Goal: Information Seeking & Learning: Learn about a topic

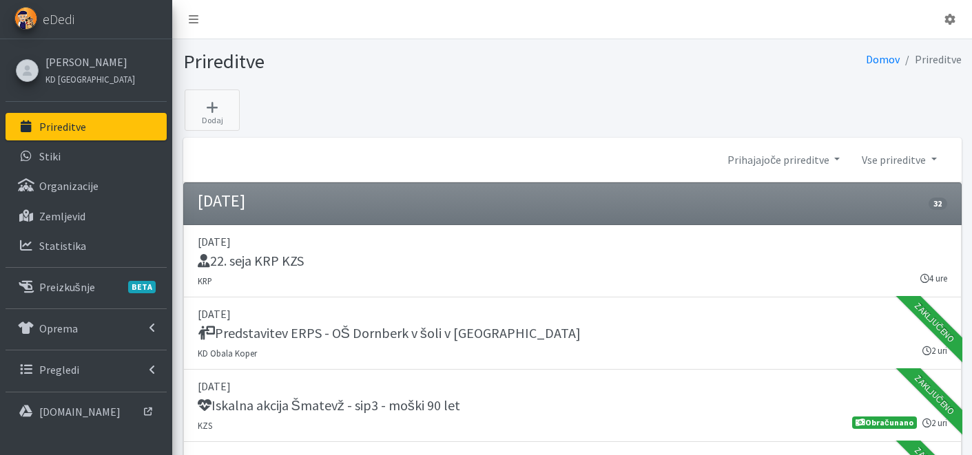
click at [90, 121] on link "Prireditve" at bounding box center [86, 127] width 161 height 28
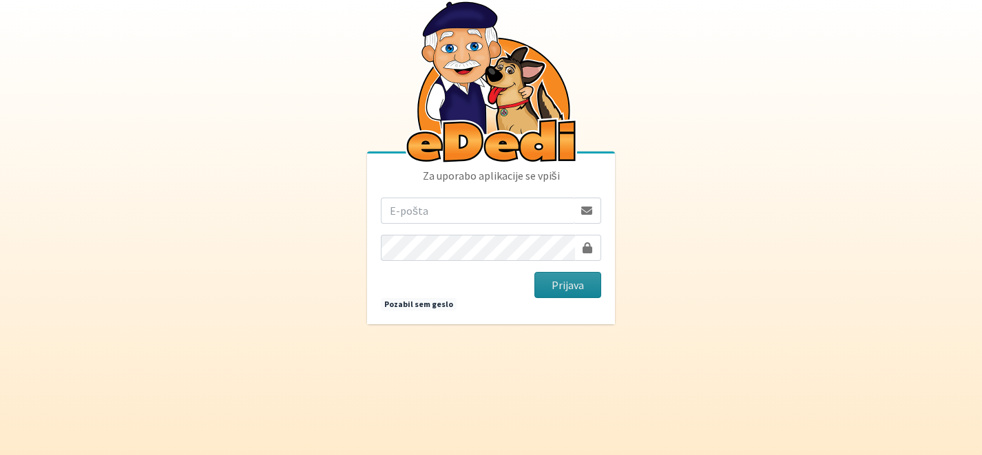
type input "[EMAIL_ADDRESS][DOMAIN_NAME]"
click at [551, 290] on button "Prijava" at bounding box center [568, 285] width 67 height 26
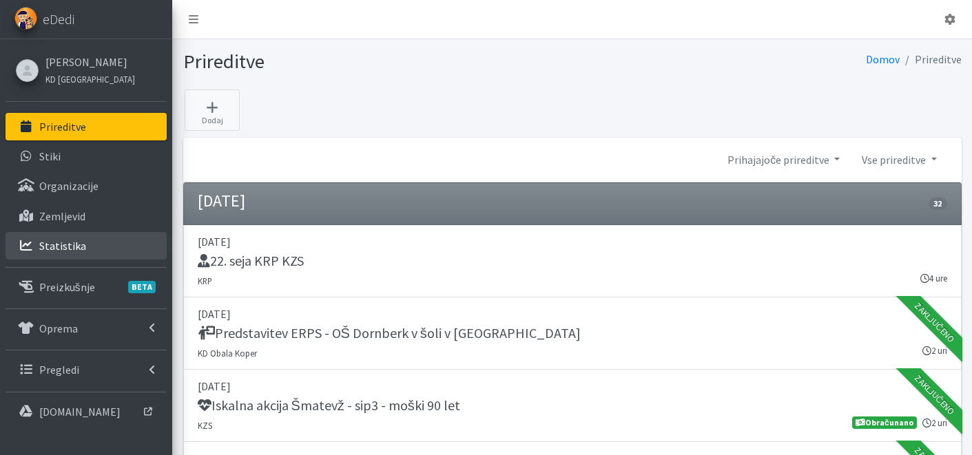
click at [79, 242] on p "Statistika" at bounding box center [62, 246] width 47 height 14
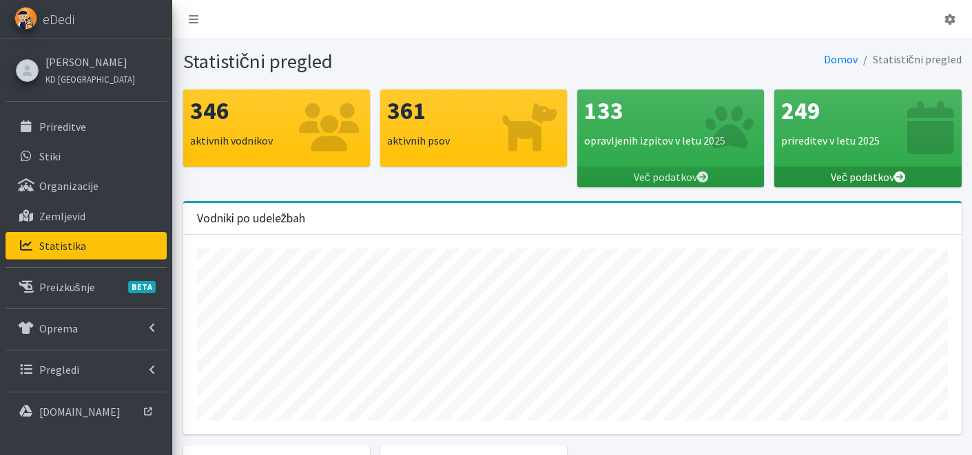
click at [877, 172] on link "Več podatkov" at bounding box center [867, 177] width 187 height 21
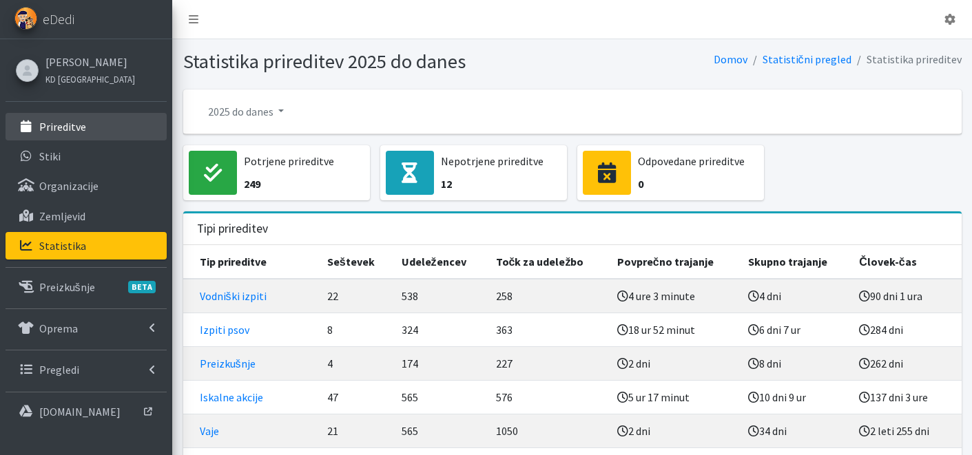
click at [113, 119] on link "Prireditve" at bounding box center [86, 127] width 161 height 28
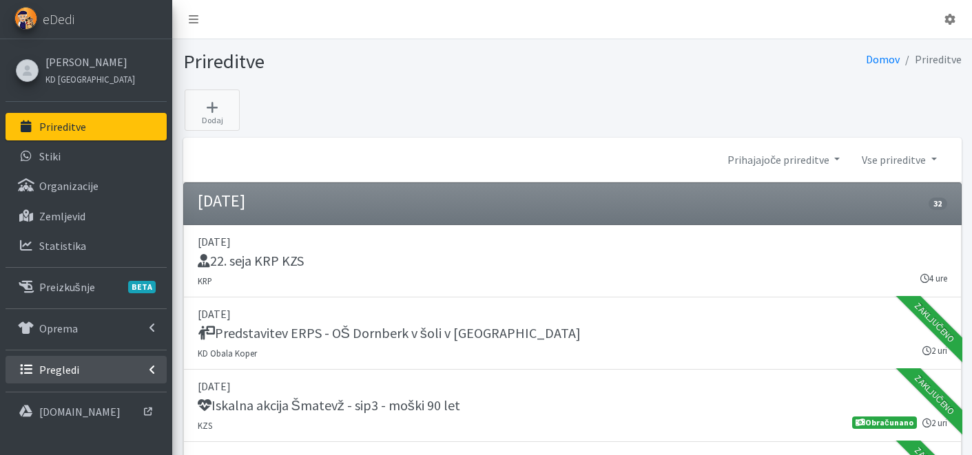
click at [87, 360] on link "Pregledi" at bounding box center [86, 370] width 161 height 28
click at [92, 397] on link "Vodniki" at bounding box center [86, 400] width 161 height 28
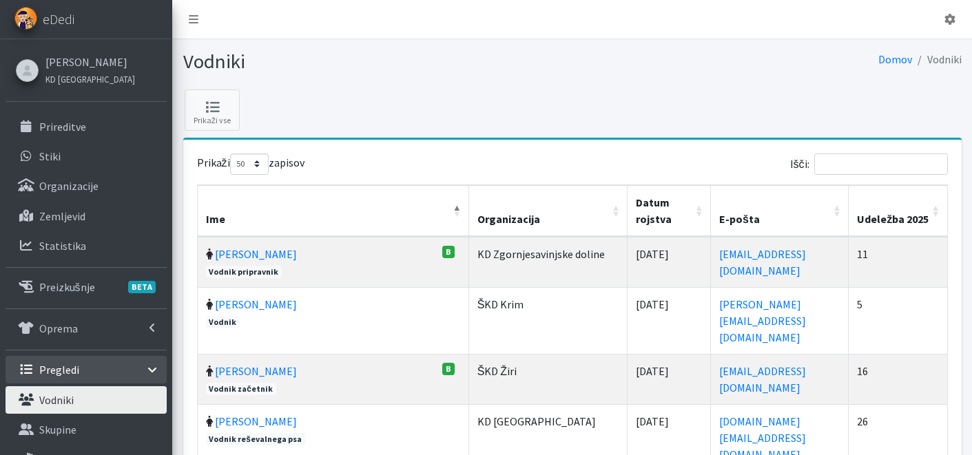
select select "50"
click at [940, 202] on th "Udeležba 2025" at bounding box center [898, 211] width 99 height 52
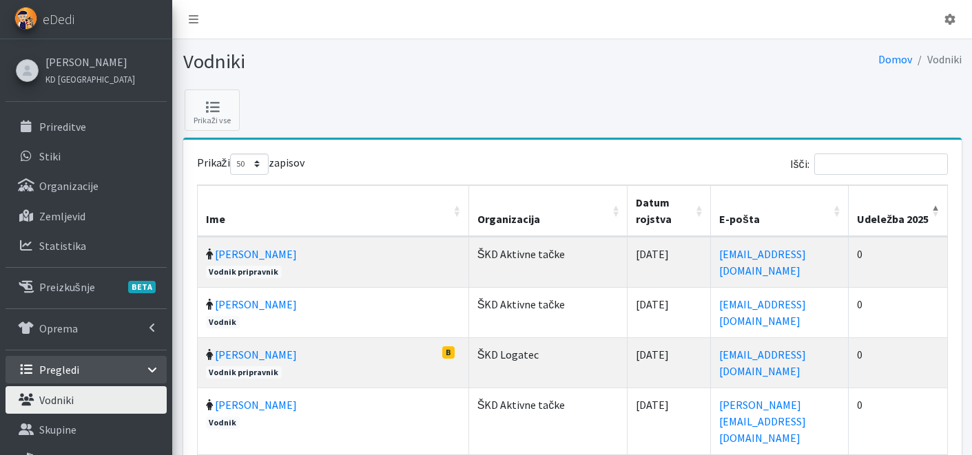
click at [939, 206] on th "Udeležba 2025" at bounding box center [898, 211] width 99 height 52
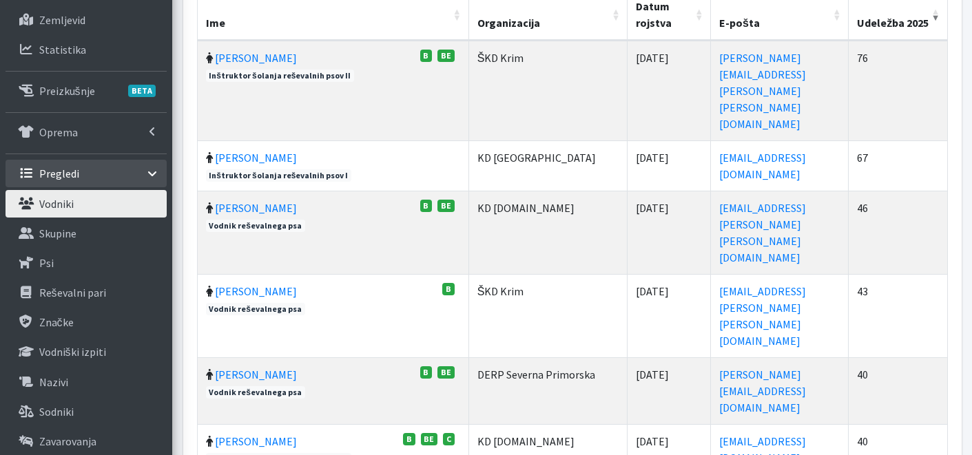
scroll to position [223, 0]
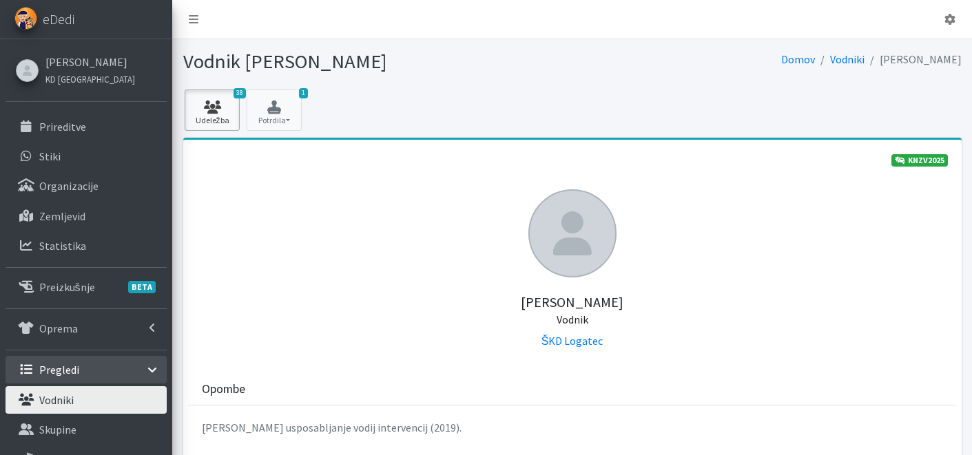
click at [215, 103] on icon at bounding box center [212, 108] width 47 height 14
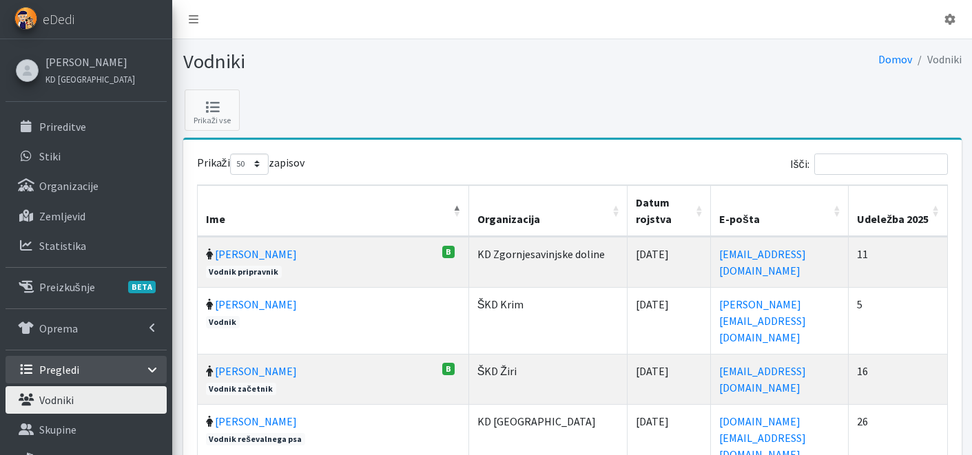
select select "50"
click at [941, 209] on th "Udeležba 2025" at bounding box center [898, 211] width 99 height 52
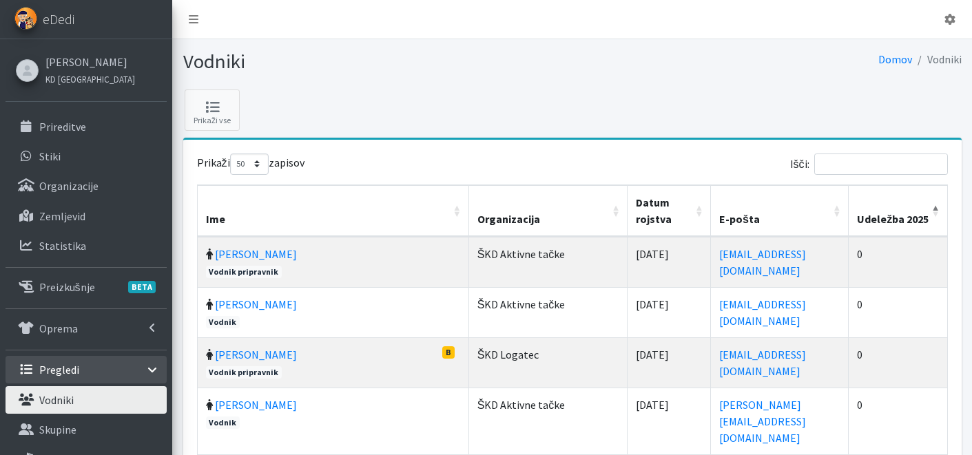
click at [940, 209] on th "Udeležba 2025" at bounding box center [898, 211] width 99 height 52
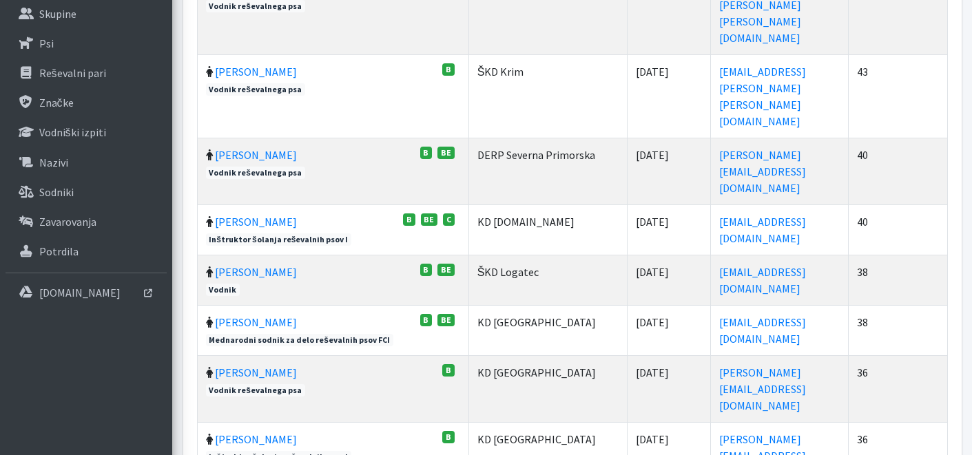
scroll to position [232, 0]
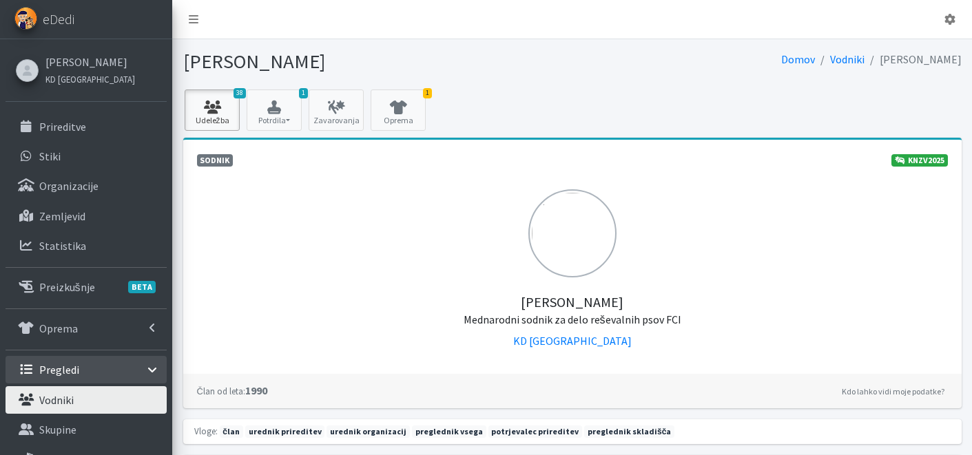
click at [206, 113] on icon at bounding box center [212, 108] width 47 height 14
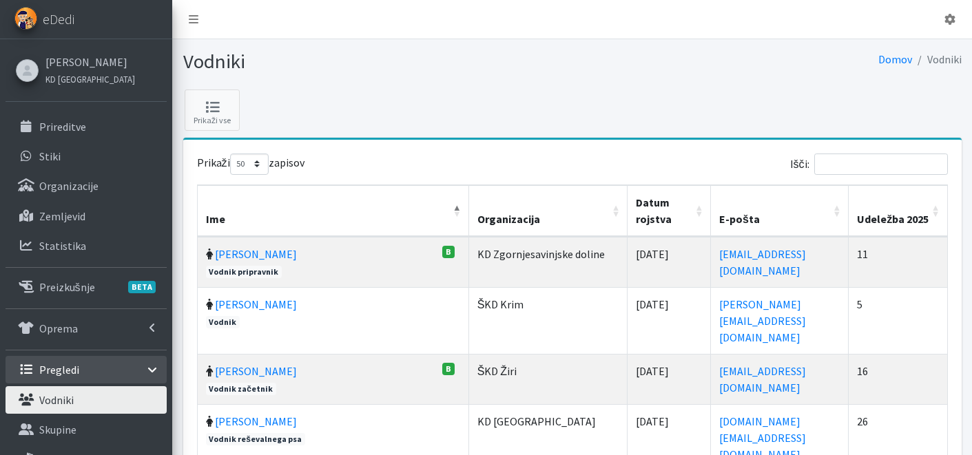
select select "50"
click at [939, 214] on th "Udeležba 2025" at bounding box center [898, 211] width 99 height 52
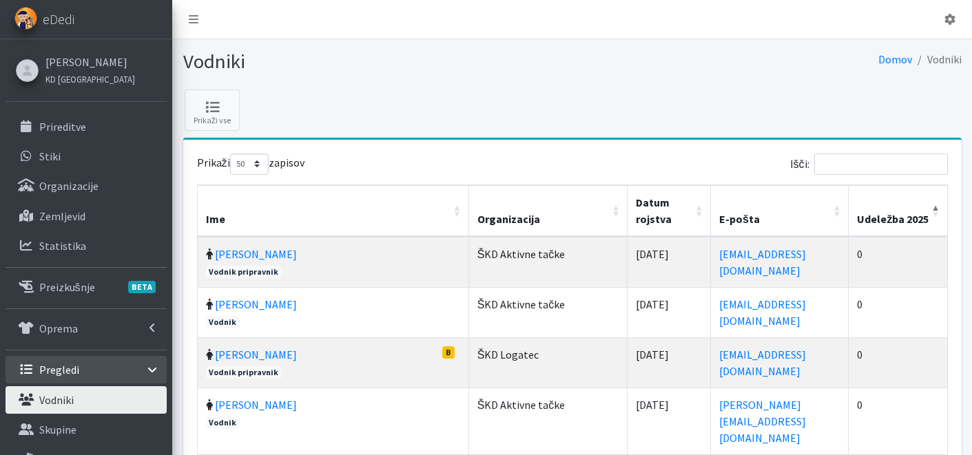
click at [938, 214] on th "Udeležba 2025" at bounding box center [898, 211] width 99 height 52
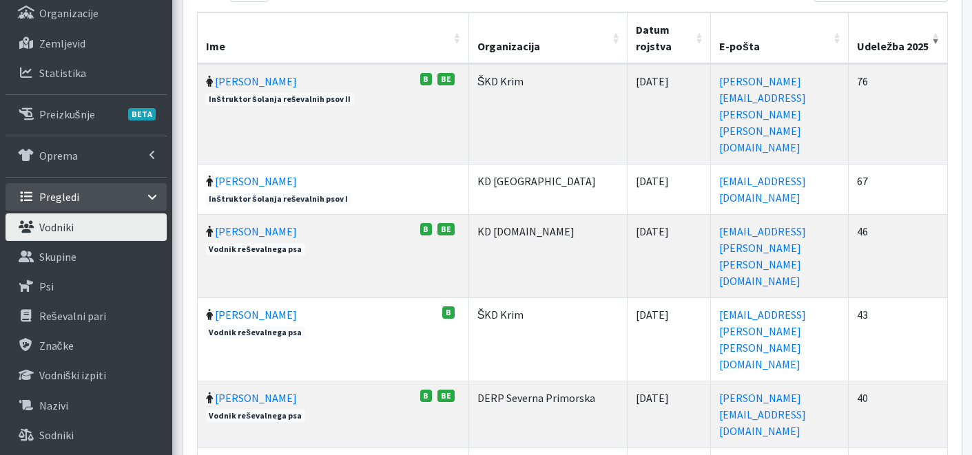
scroll to position [179, 0]
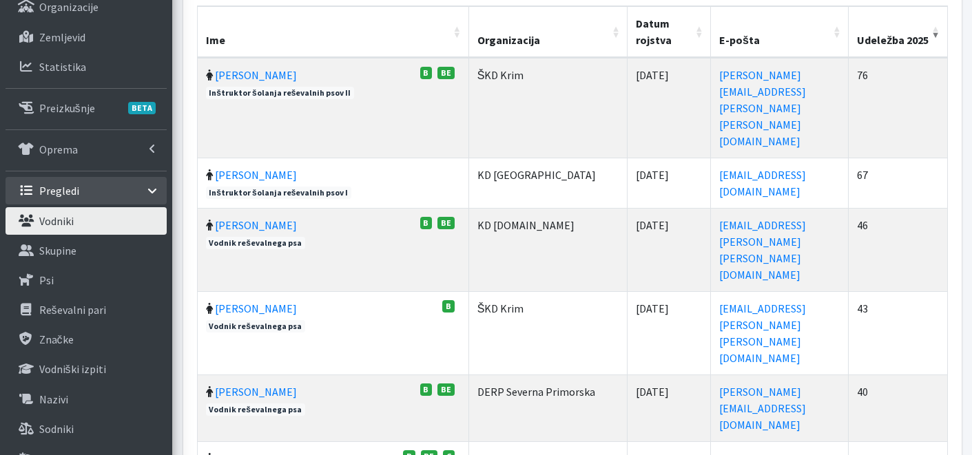
click at [248, 452] on link "[PERSON_NAME]" at bounding box center [256, 459] width 82 height 14
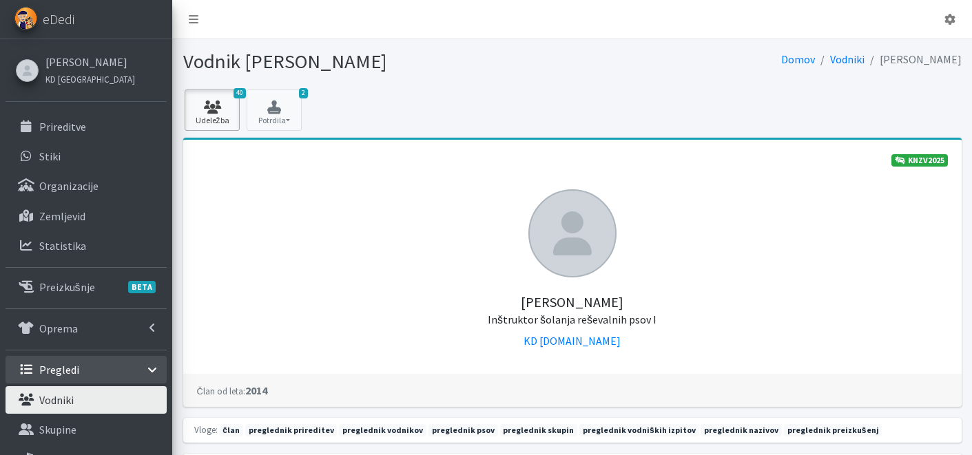
click at [234, 127] on link "40 Udeležba" at bounding box center [212, 110] width 55 height 41
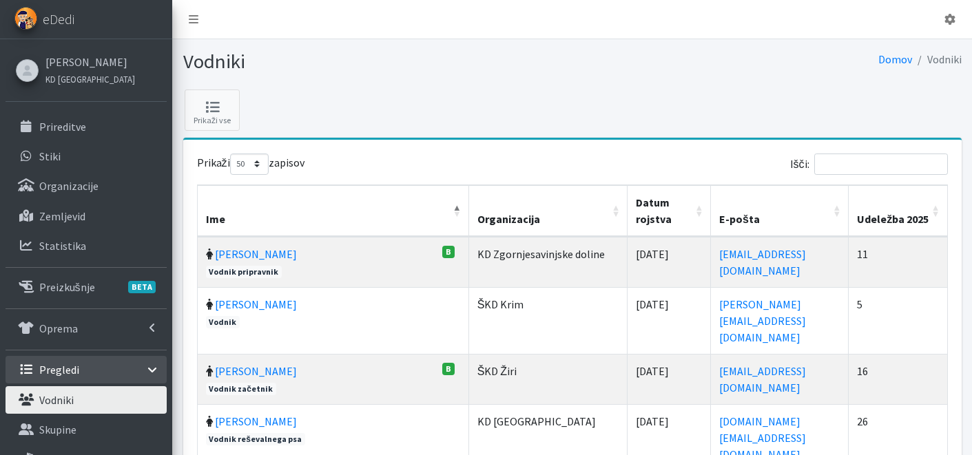
select select "50"
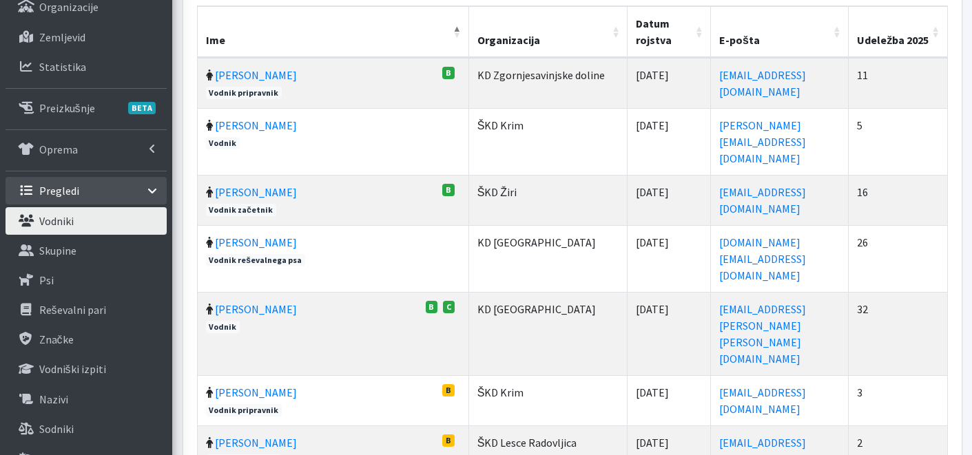
click at [935, 32] on th "Udeležba 2025" at bounding box center [898, 32] width 99 height 52
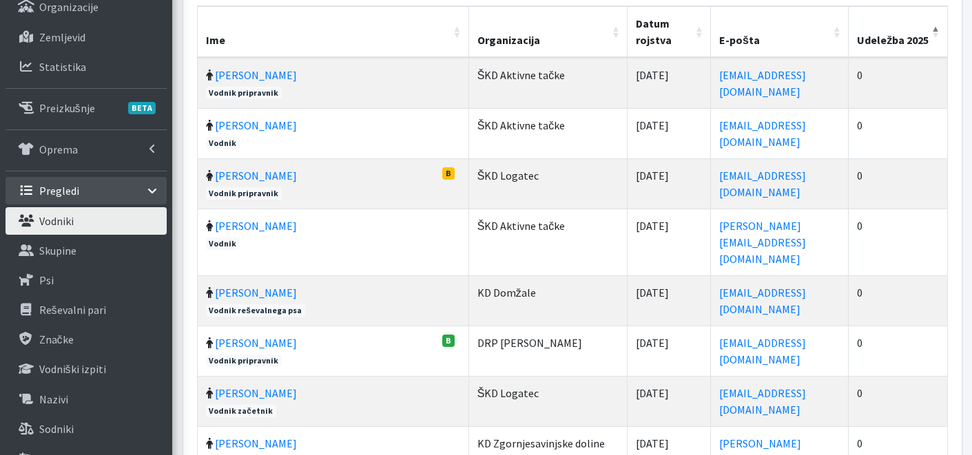
click at [935, 32] on th "Udeležba 2025" at bounding box center [898, 32] width 99 height 52
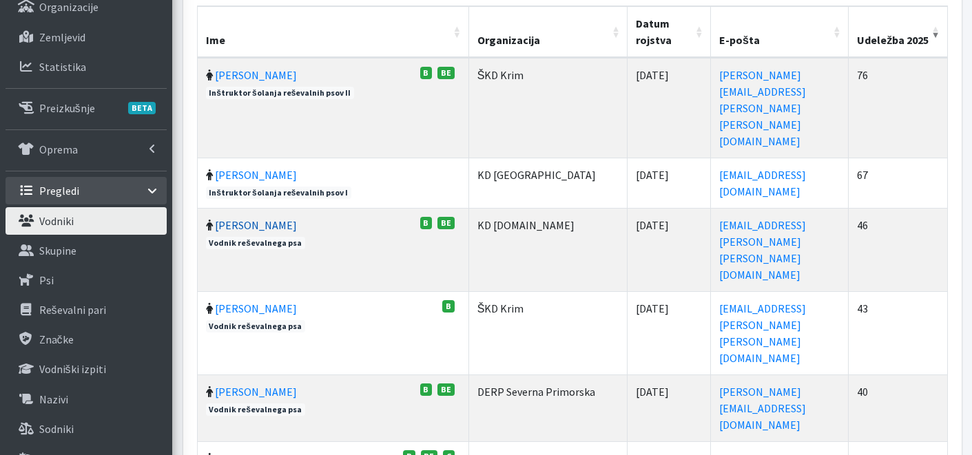
click at [234, 218] on link "[PERSON_NAME]" at bounding box center [256, 225] width 82 height 14
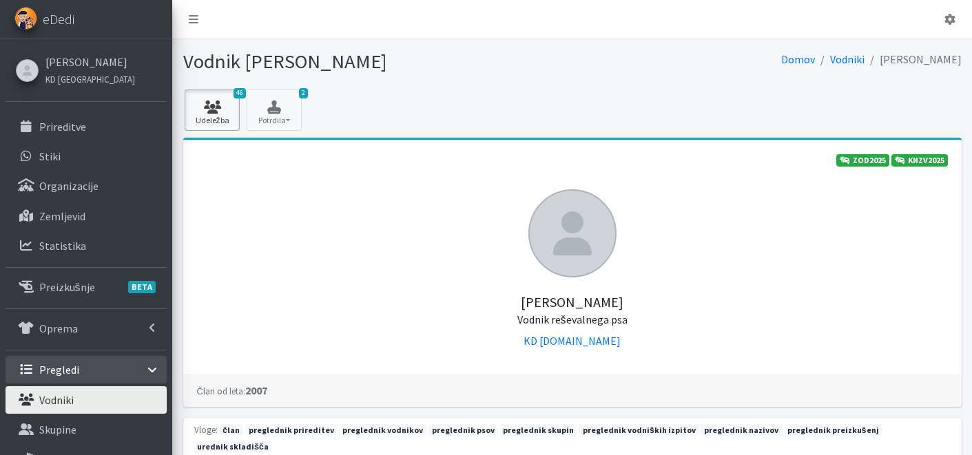
click at [224, 109] on icon at bounding box center [212, 108] width 47 height 14
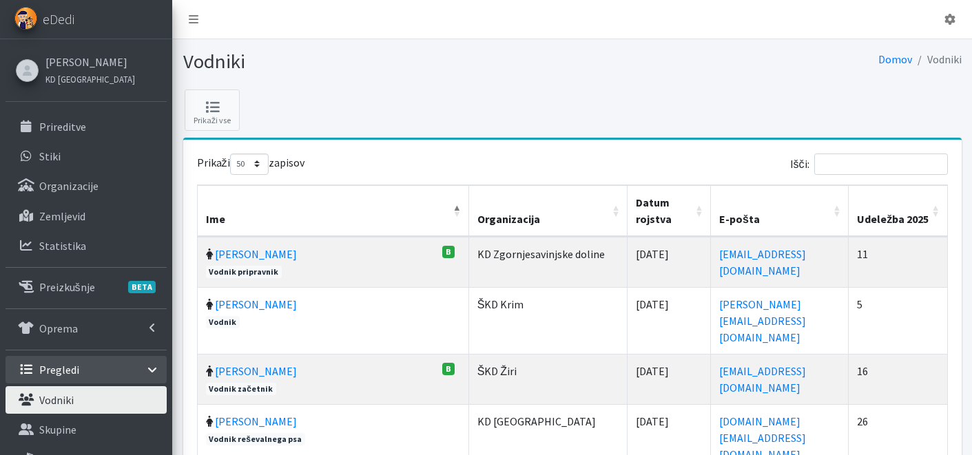
select select "50"
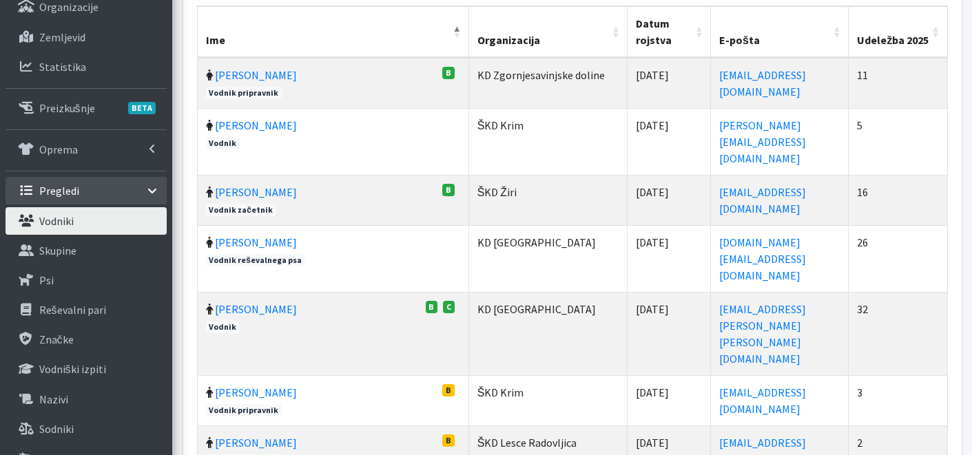
click at [941, 30] on th "Udeležba 2025" at bounding box center [898, 32] width 99 height 52
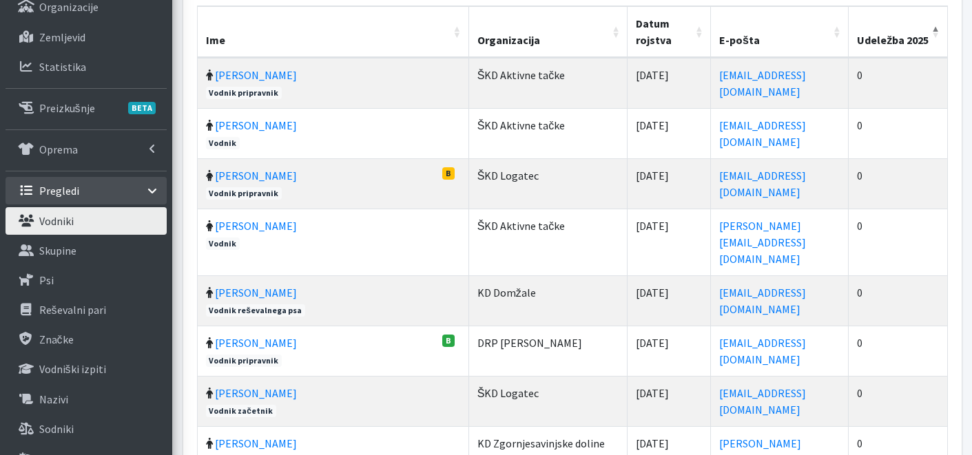
click at [941, 30] on th "Udeležba 2025" at bounding box center [898, 32] width 99 height 52
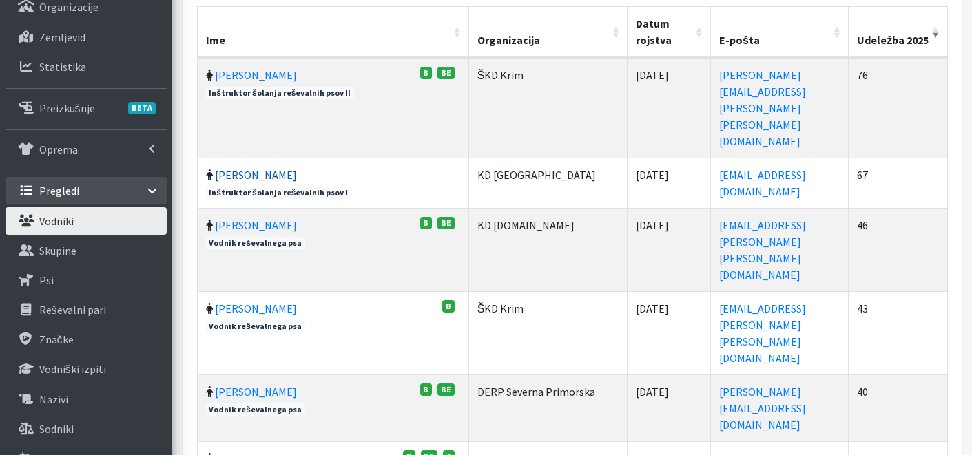
click at [269, 168] on link "[PERSON_NAME]" at bounding box center [256, 175] width 82 height 14
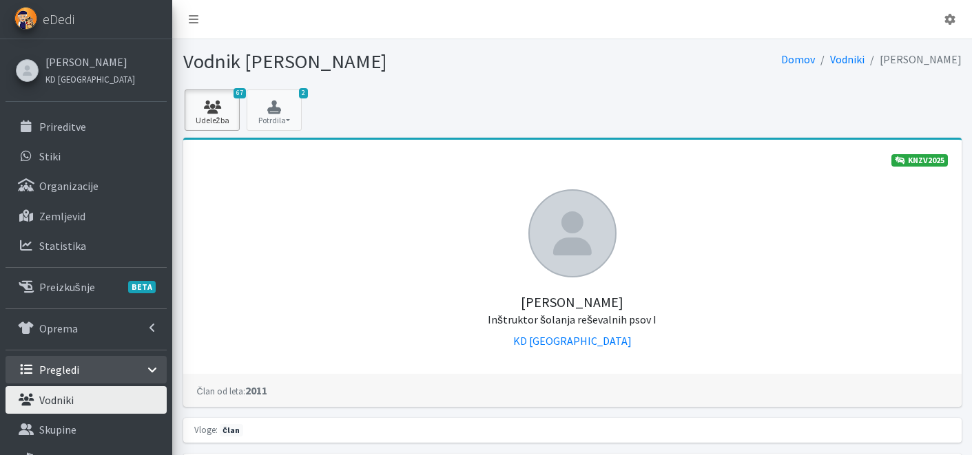
click at [211, 110] on icon at bounding box center [212, 108] width 47 height 14
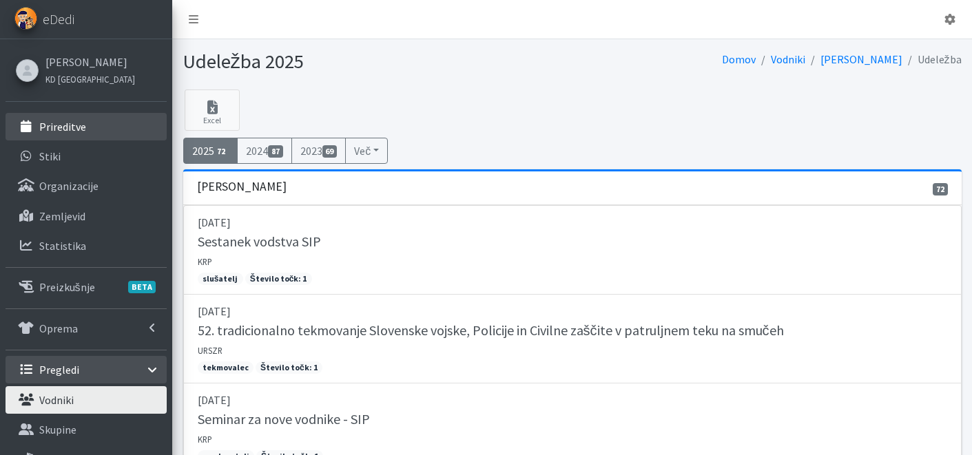
click at [61, 129] on p "Prireditve" at bounding box center [62, 127] width 47 height 14
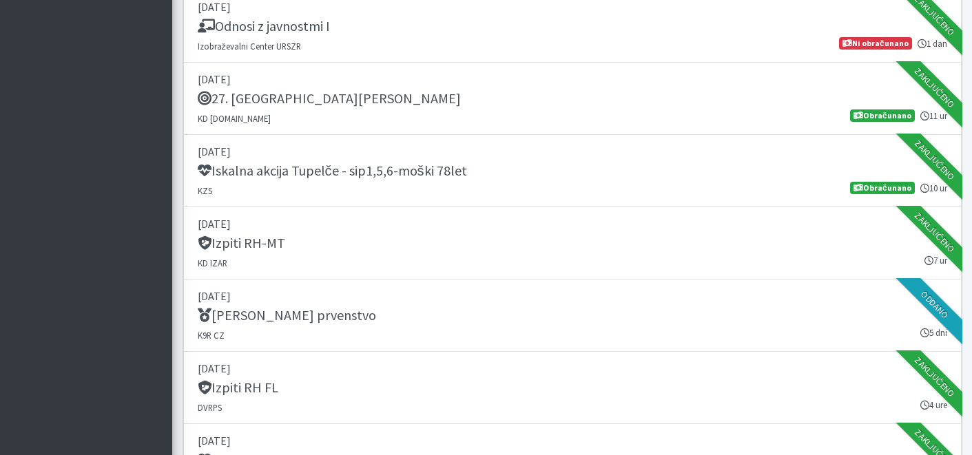
scroll to position [1240, 0]
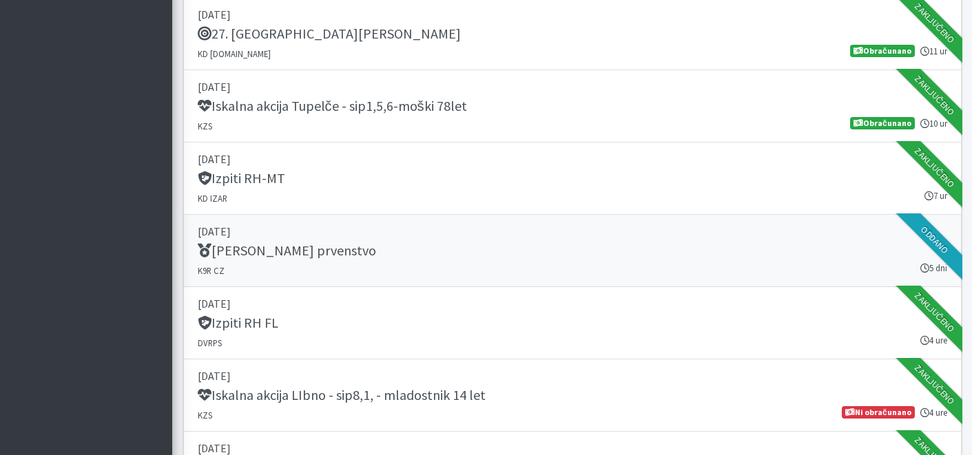
click at [450, 259] on div "[PERSON_NAME] prvenstvo" at bounding box center [572, 251] width 749 height 19
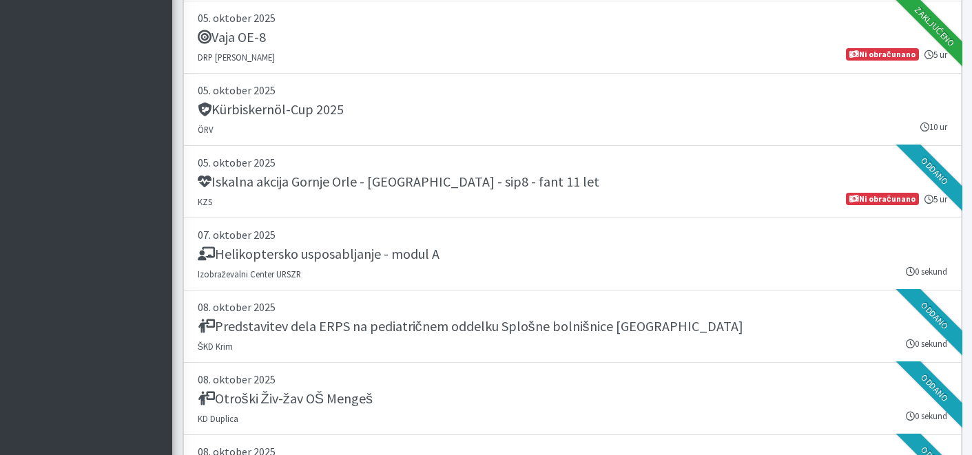
scroll to position [3041, 0]
